Goal: Check status: Check status

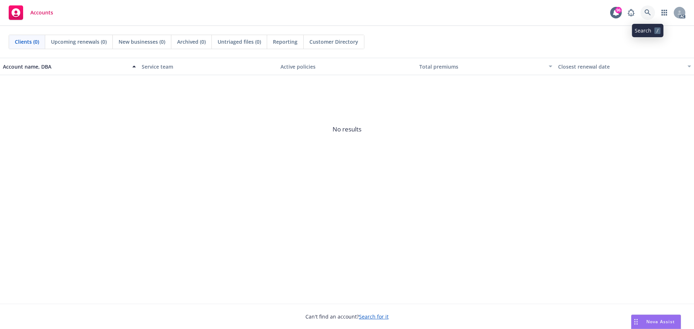
click at [649, 12] on icon at bounding box center [647, 12] width 6 height 6
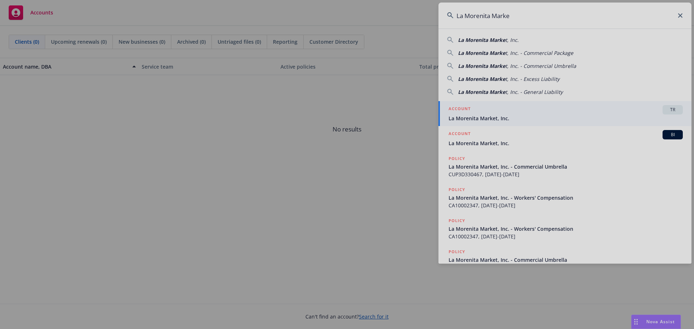
type input "La Morenita Market"
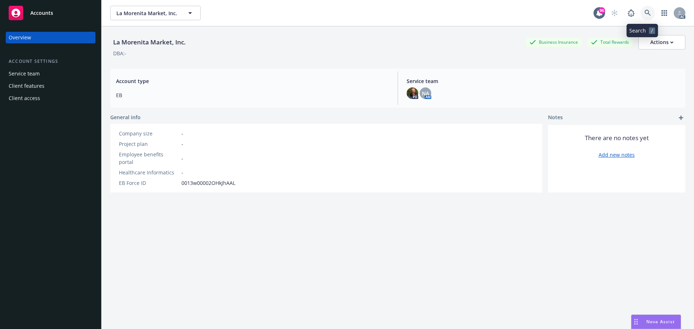
click at [644, 13] on icon at bounding box center [647, 13] width 6 height 6
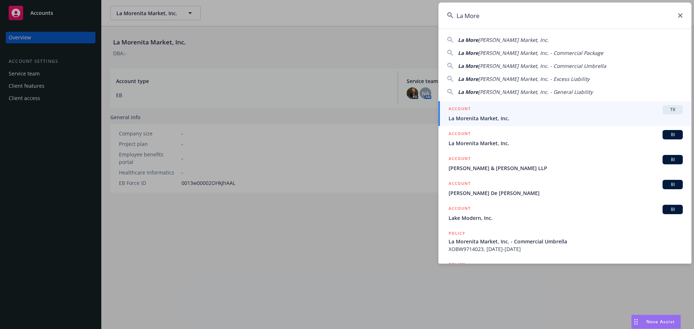
click at [553, 52] on span "[PERSON_NAME] Market, Inc. - Commercial Package" at bounding box center [540, 53] width 125 height 7
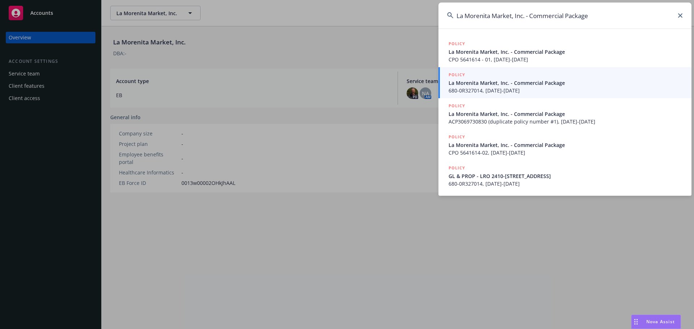
drag, startPoint x: 598, startPoint y: 16, endPoint x: 531, endPoint y: 19, distance: 66.9
click at [531, 19] on input "La Morenita Market, Inc. - Commercial Package" at bounding box center [564, 16] width 253 height 26
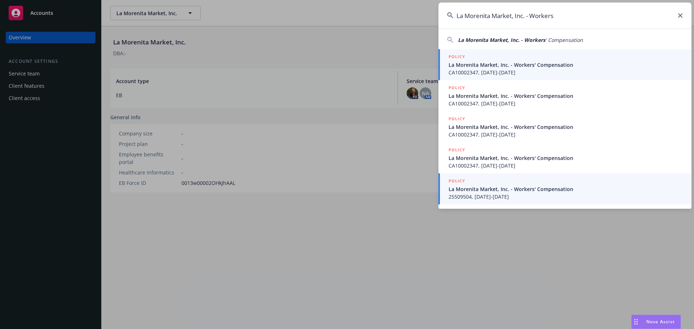
type input "La Morenita Market, Inc. - Workers"
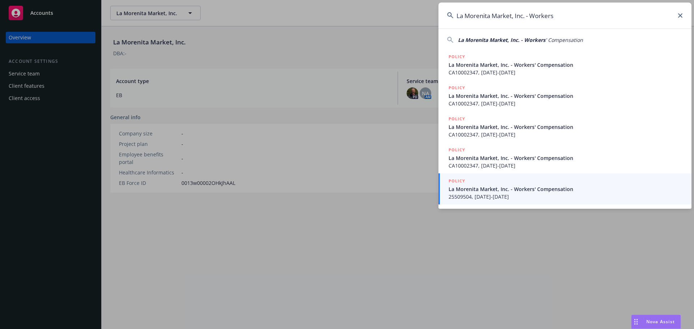
click at [485, 188] on span "La Morenita Market, Inc. - Workers' Compensation" at bounding box center [566, 189] width 234 height 8
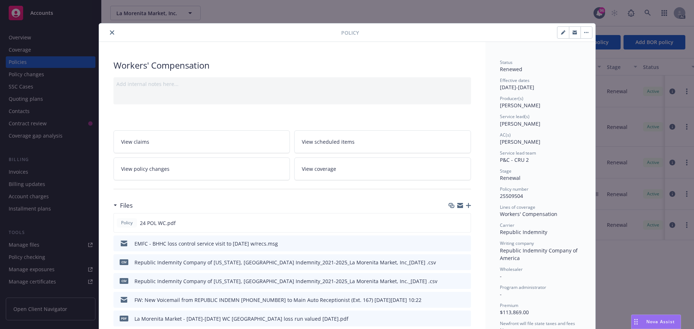
drag, startPoint x: 275, startPoint y: 30, endPoint x: 297, endPoint y: 39, distance: 24.2
click at [297, 39] on div "Policy" at bounding box center [347, 32] width 496 height 18
click at [110, 31] on icon "close" at bounding box center [112, 32] width 4 height 4
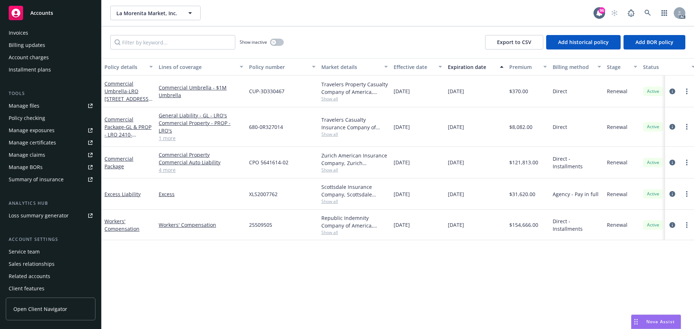
scroll to position [154, 0]
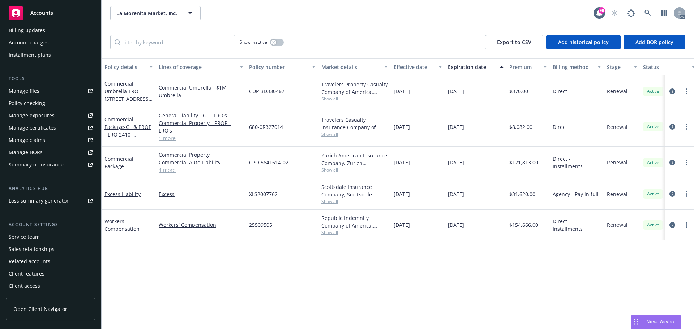
click at [38, 140] on div "Manage claims" at bounding box center [27, 140] width 37 height 12
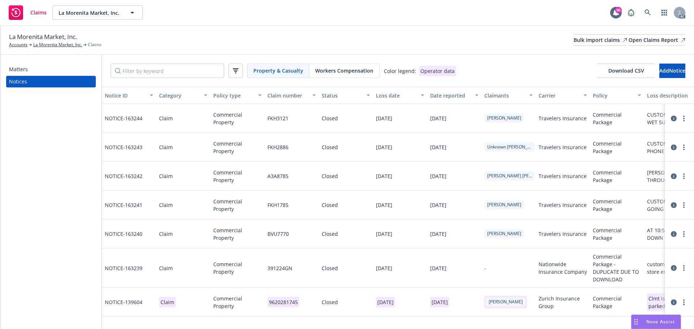
click at [344, 71] on span "Workers Compensation" at bounding box center [344, 71] width 58 height 8
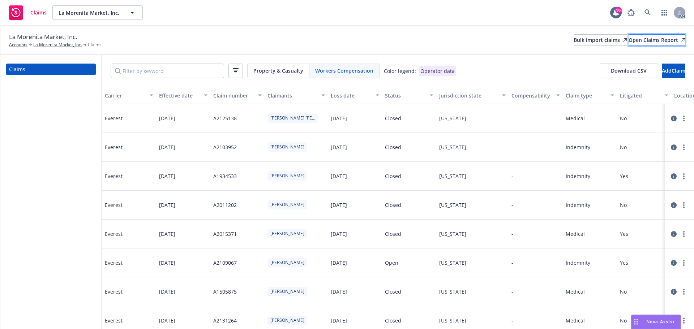
click at [640, 39] on div "Open Claims Report" at bounding box center [656, 40] width 57 height 11
